Goal: Information Seeking & Learning: Learn about a topic

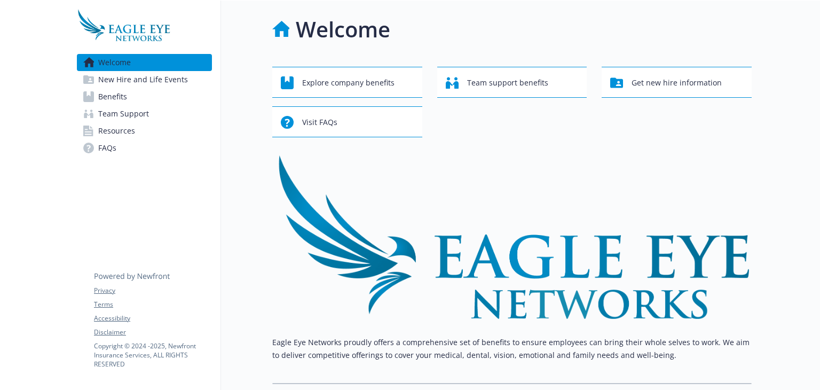
click at [134, 97] on link "Benefits" at bounding box center [144, 96] width 135 height 17
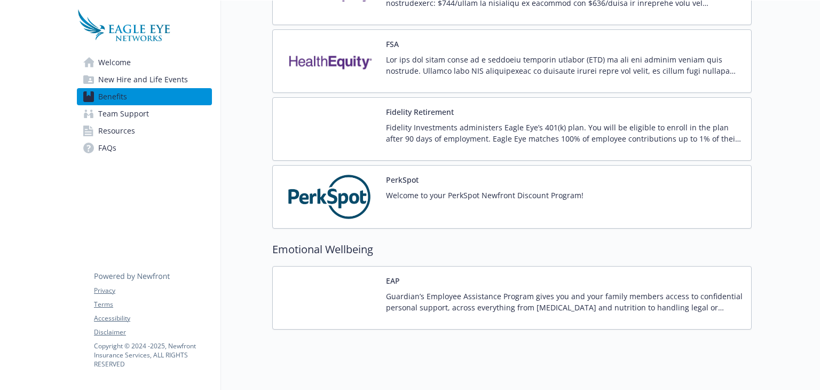
scroll to position [1055, 0]
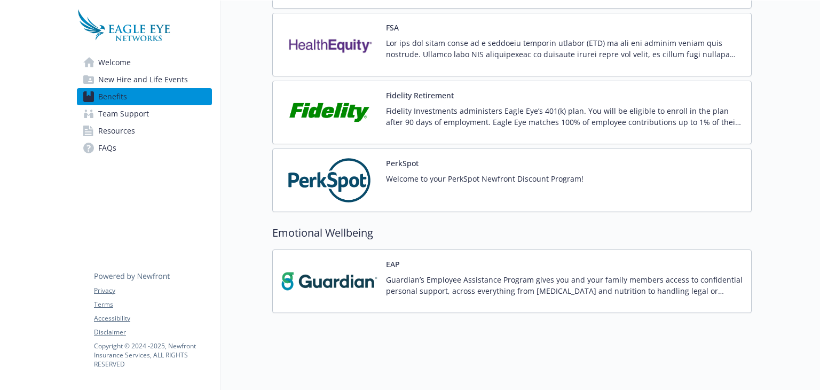
click at [124, 56] on span "Welcome" at bounding box center [114, 62] width 33 height 17
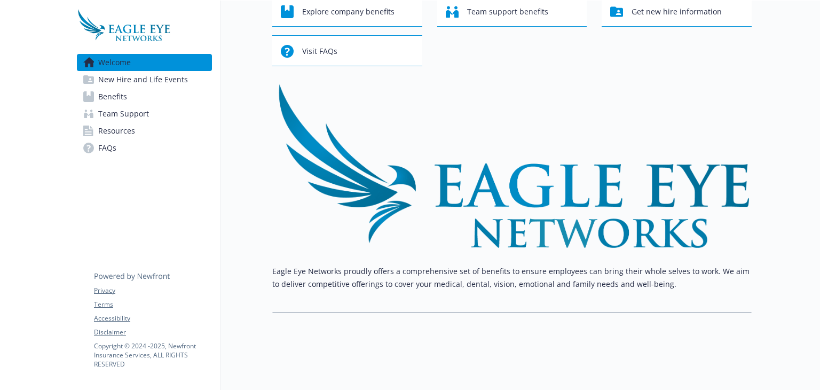
click at [124, 56] on span "Welcome" at bounding box center [114, 62] width 33 height 17
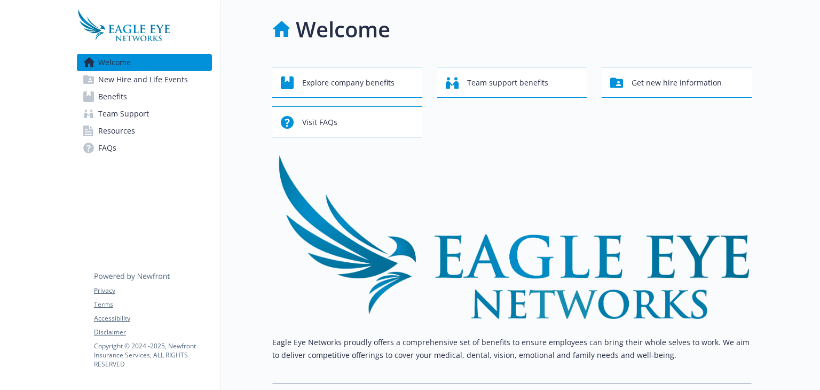
click at [135, 37] on img at bounding box center [123, 25] width 93 height 32
click at [342, 81] on span "Explore company benefits" at bounding box center [349, 83] width 92 height 20
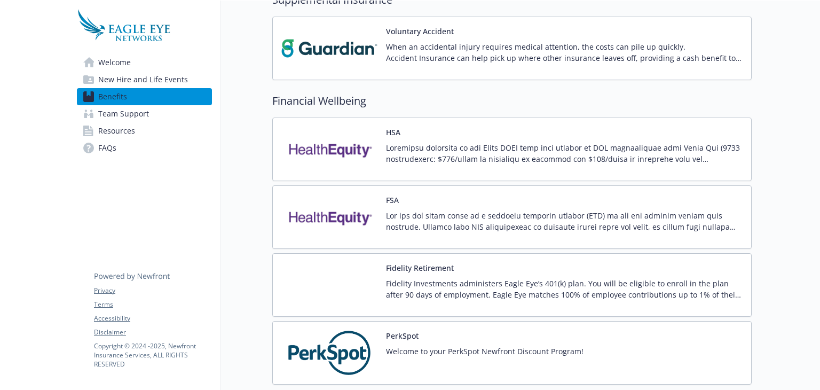
scroll to position [1055, 3]
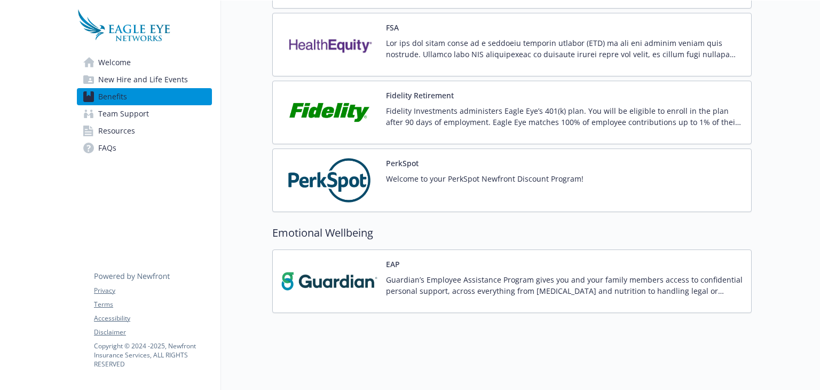
click at [109, 57] on span "Welcome" at bounding box center [114, 62] width 33 height 17
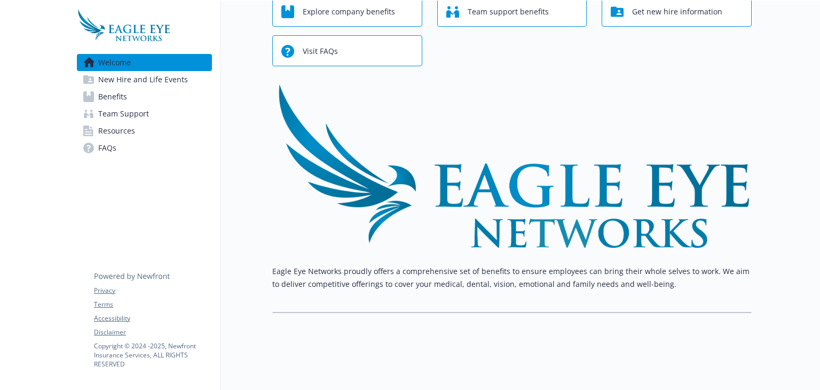
scroll to position [0, 3]
